Goal: Use online tool/utility: Utilize a website feature to perform a specific function

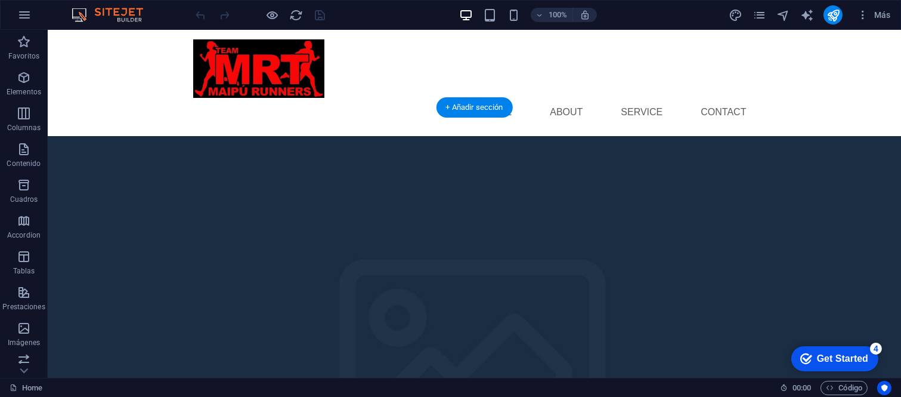
scroll to position [199, 0]
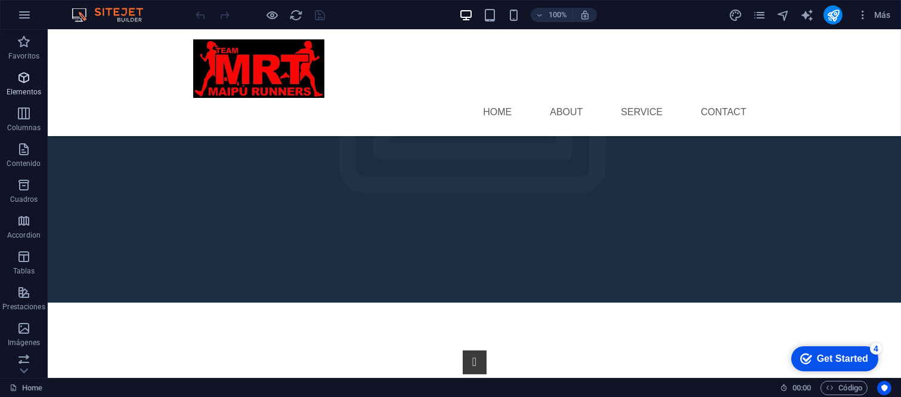
click at [30, 78] on icon "button" at bounding box center [24, 77] width 14 height 14
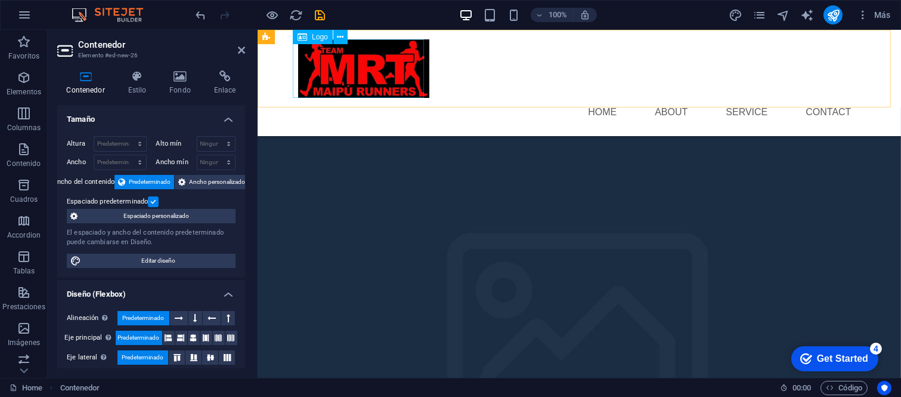
scroll to position [387, 0]
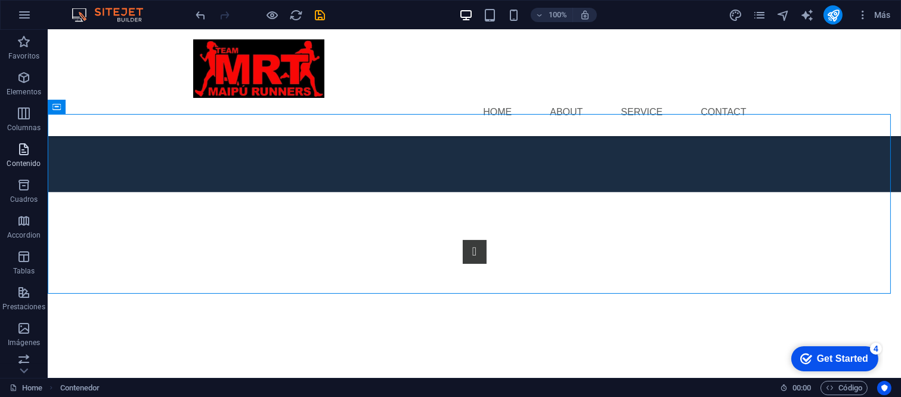
click at [39, 142] on span "Contenido" at bounding box center [24, 156] width 48 height 29
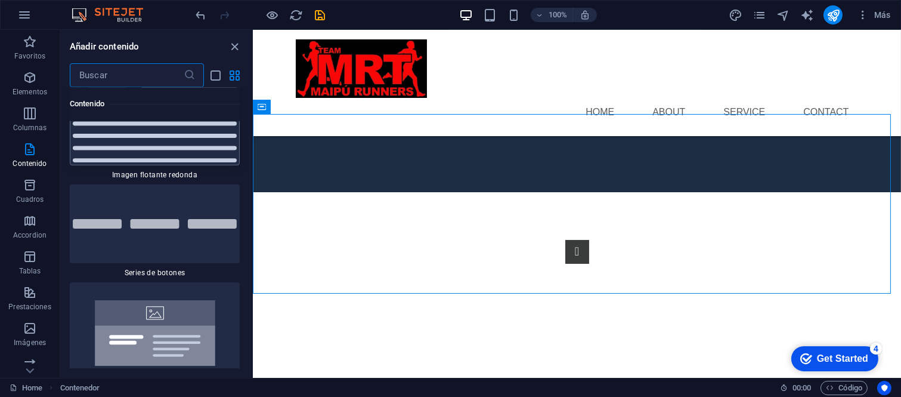
scroll to position [5444, 0]
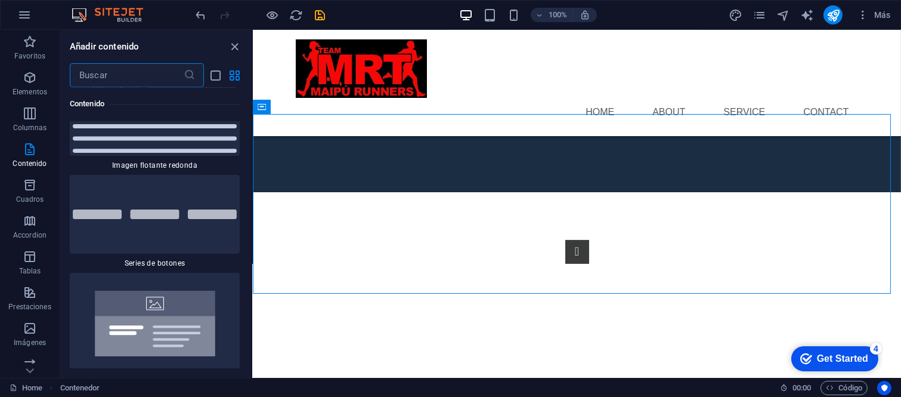
click at [123, 78] on input "text" at bounding box center [127, 75] width 114 height 24
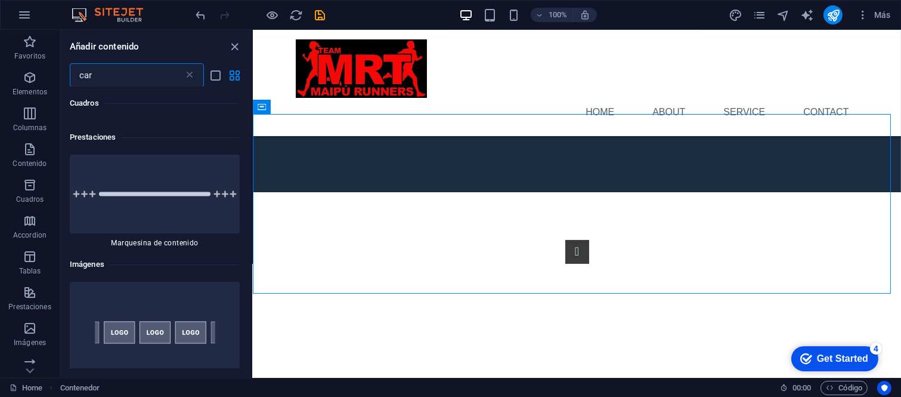
scroll to position [0, 0]
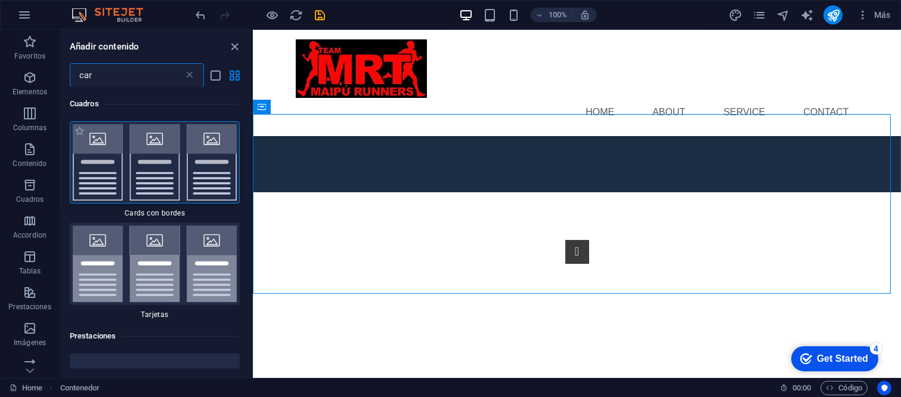
type input "car"
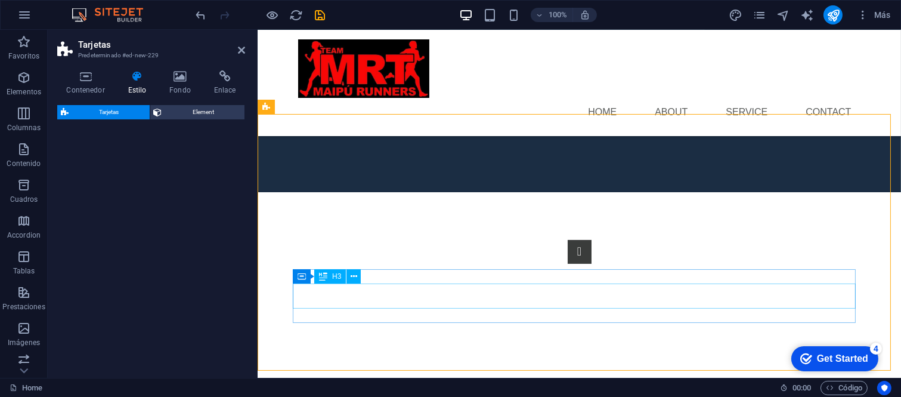
select select "rem"
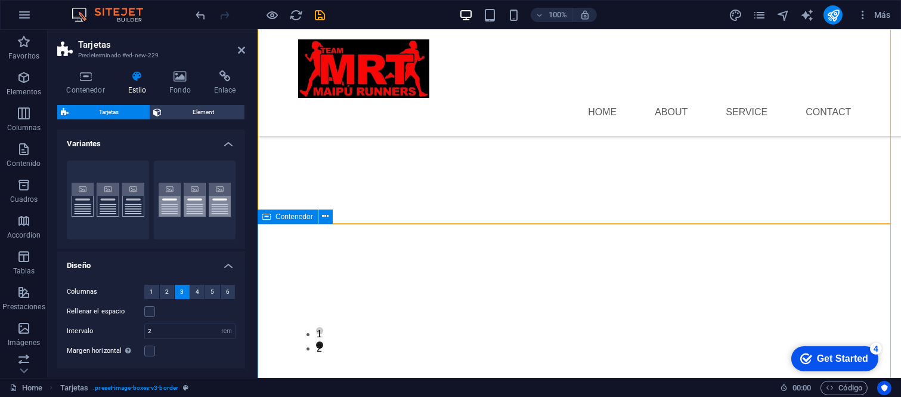
scroll to position [387, 0]
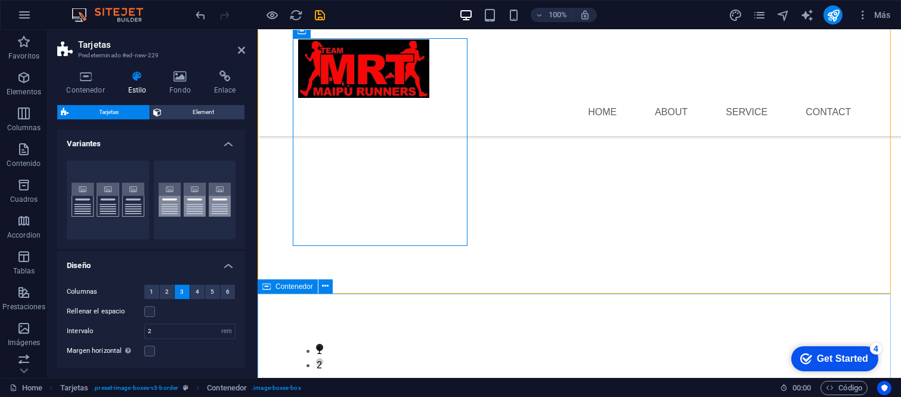
scroll to position [586, 0]
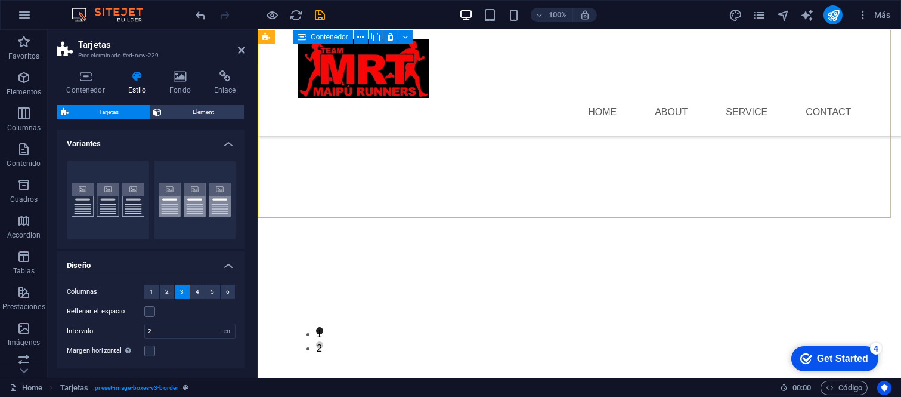
drag, startPoint x: 384, startPoint y: 170, endPoint x: 384, endPoint y: 128, distance: 41.8
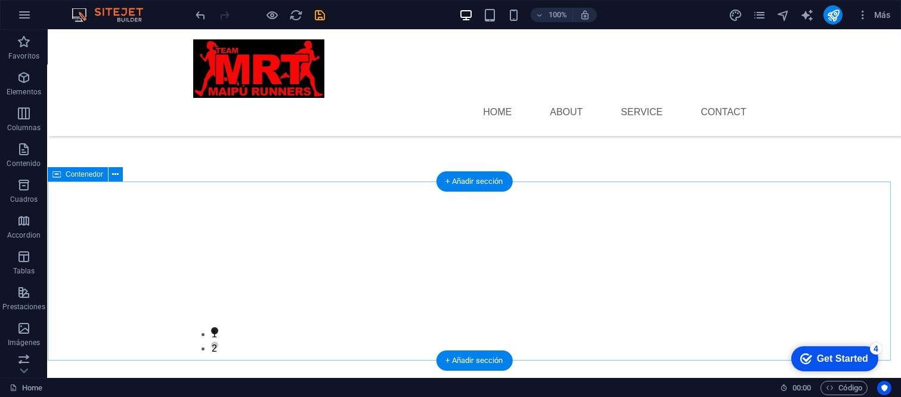
scroll to position [508, 0]
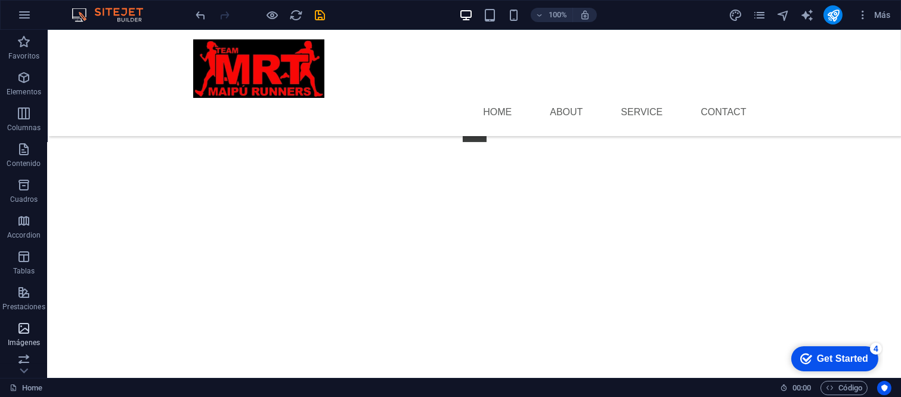
drag, startPoint x: 27, startPoint y: 328, endPoint x: 1, endPoint y: 319, distance: 27.9
click at [27, 328] on icon "button" at bounding box center [24, 328] width 14 height 14
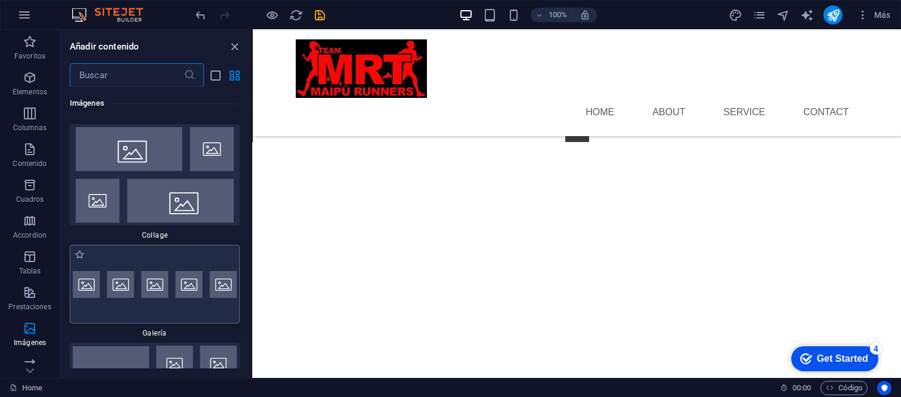
scroll to position [12184, 0]
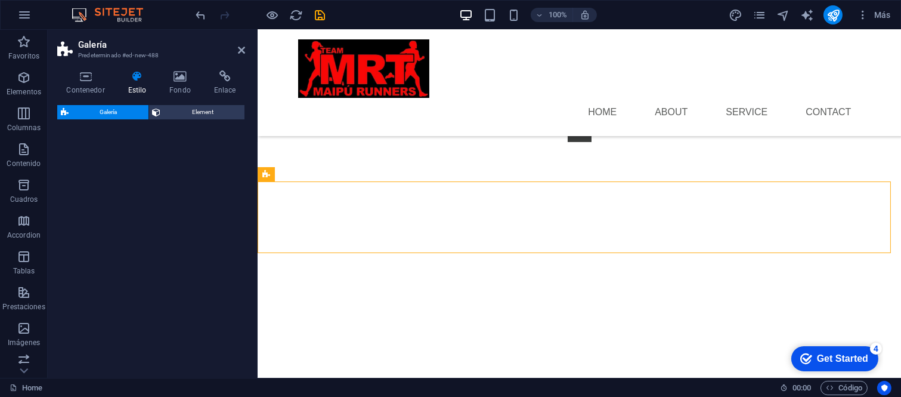
select select "rem"
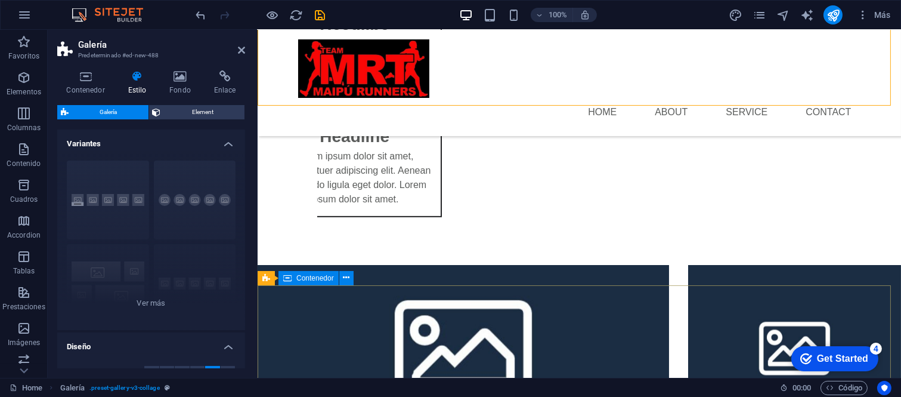
scroll to position [905, 0]
